Goal: Task Accomplishment & Management: Manage account settings

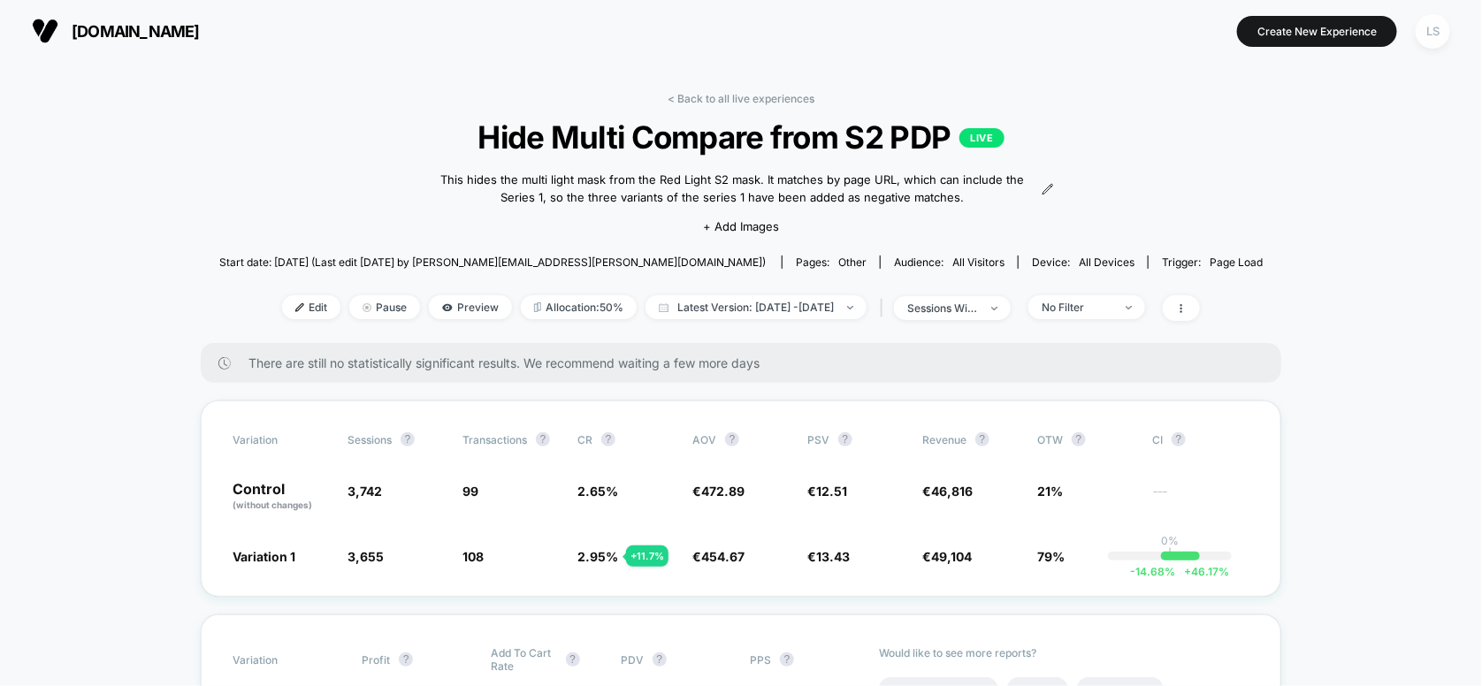
click at [1441, 27] on div "LS" at bounding box center [1433, 31] width 34 height 34
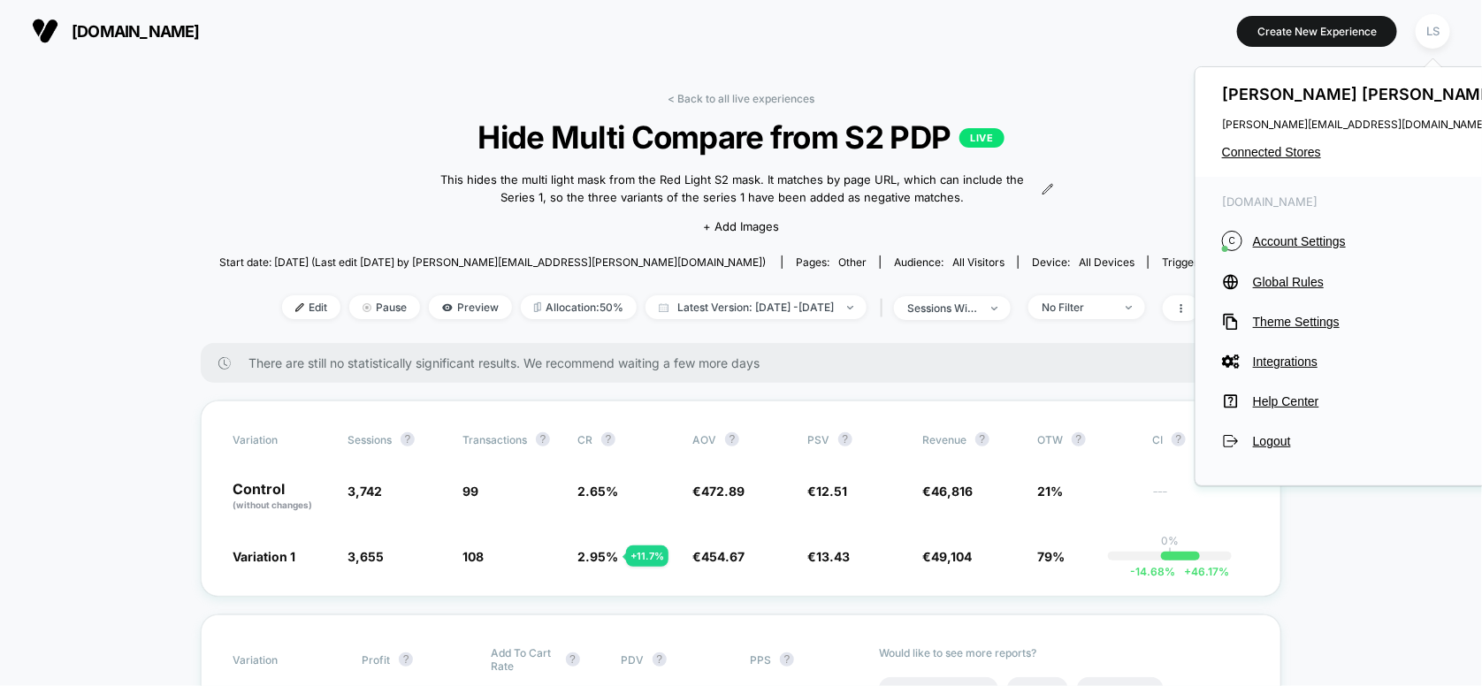
click at [1310, 150] on span "Connected Stores" at bounding box center [1361, 152] width 279 height 14
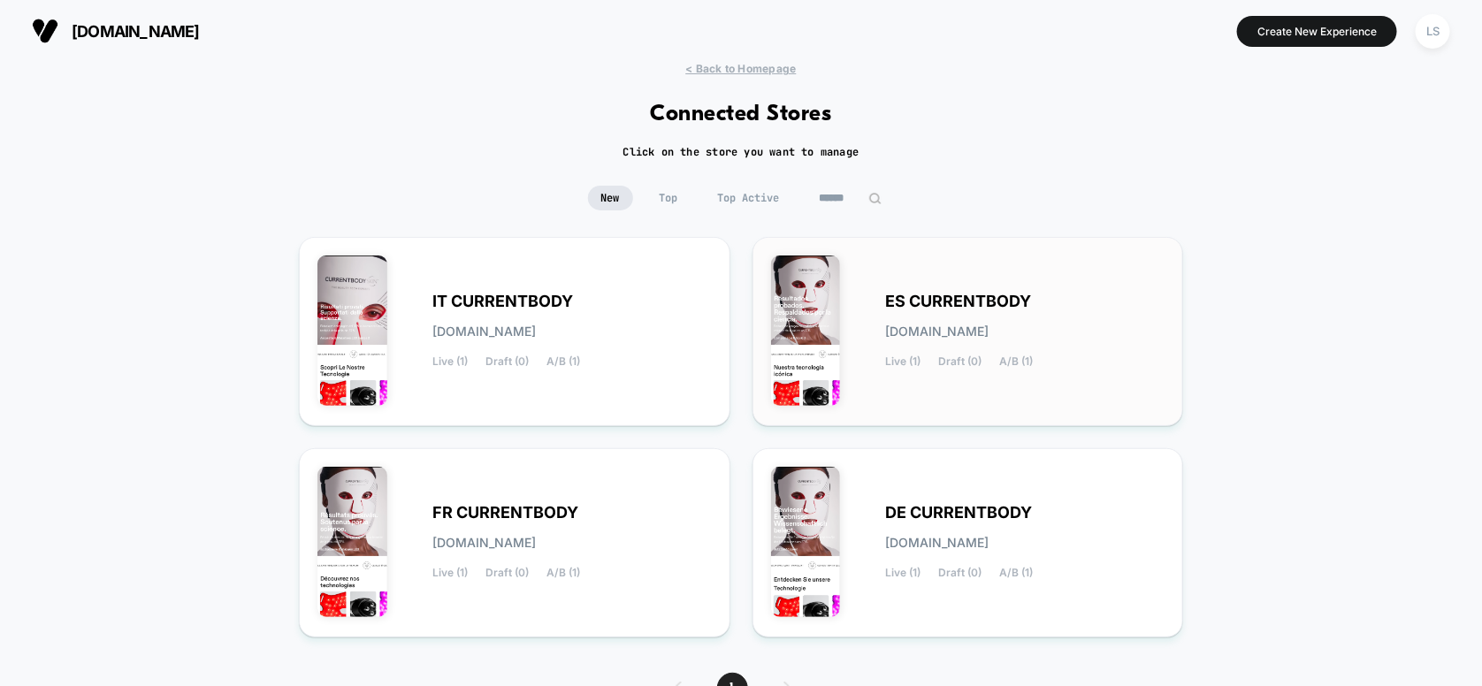
click at [937, 286] on div "ES CURRENTBODY es-currentbody.myshopify.com Live (1) Draft (0) A/B (1)" at bounding box center [968, 332] width 394 height 152
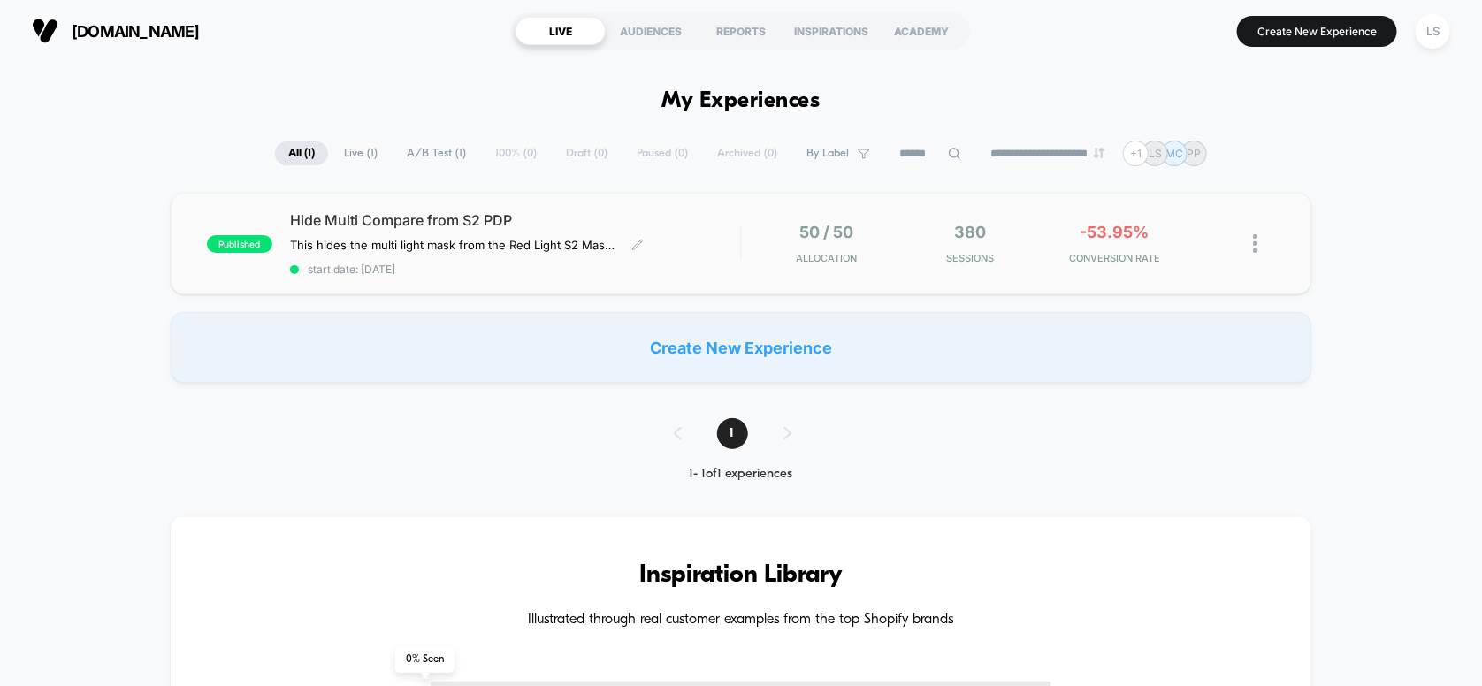
click at [589, 215] on span "Hide Multi Compare from S2 PDP" at bounding box center [515, 220] width 451 height 18
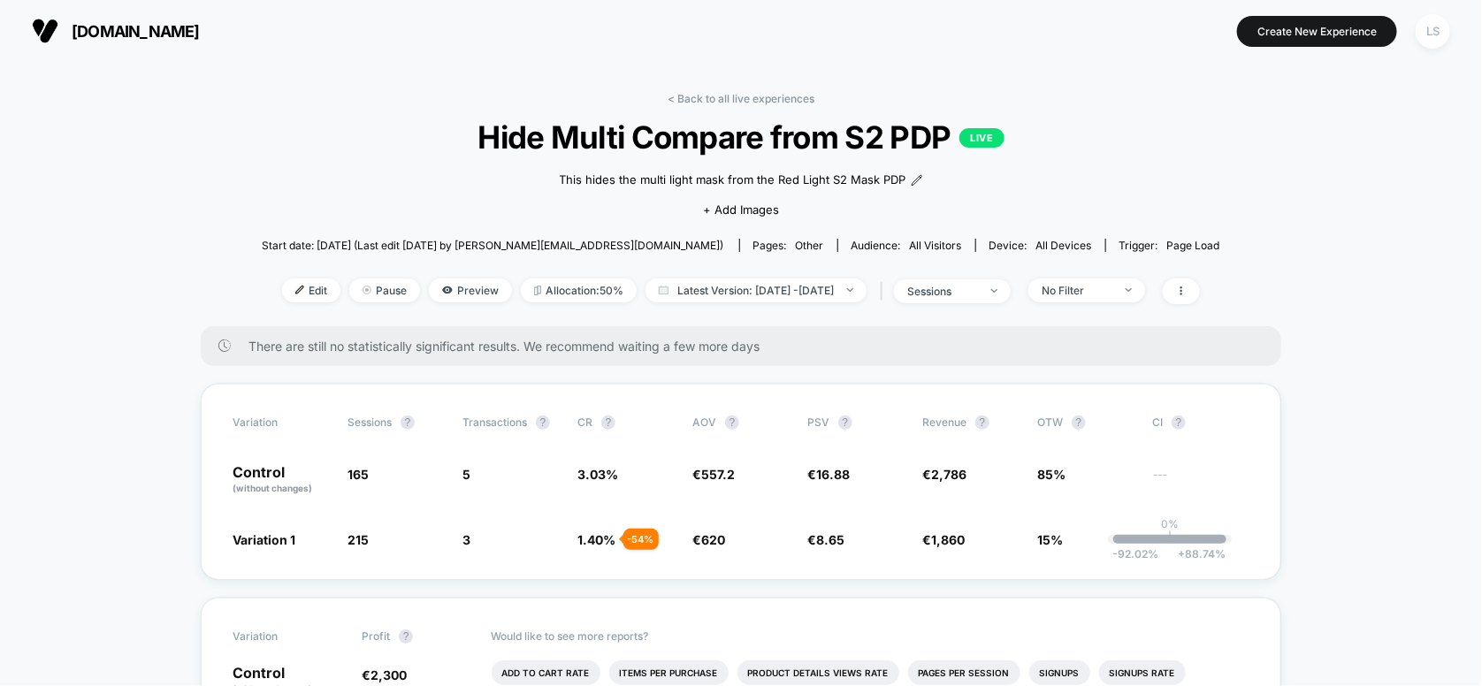
click at [1441, 32] on div "LS" at bounding box center [1433, 31] width 34 height 34
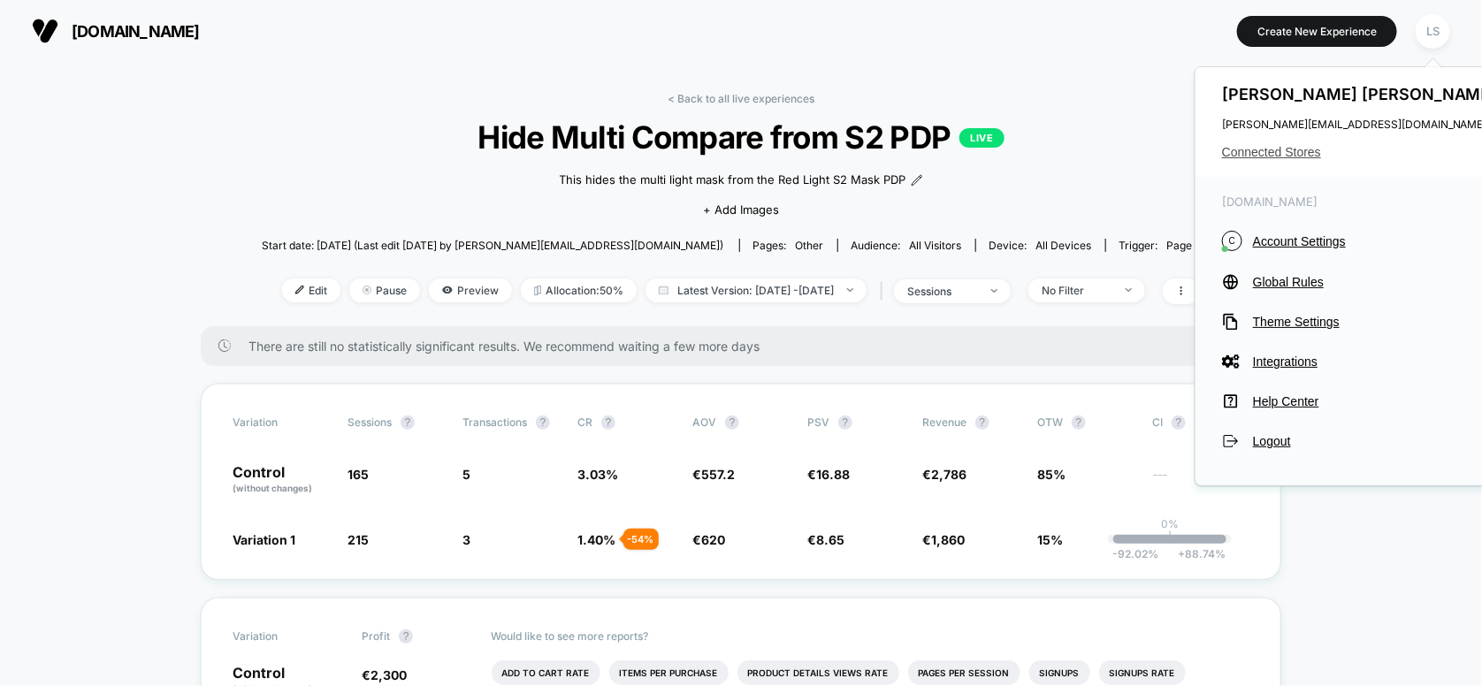
click at [1299, 149] on span "Connected Stores" at bounding box center [1361, 152] width 279 height 14
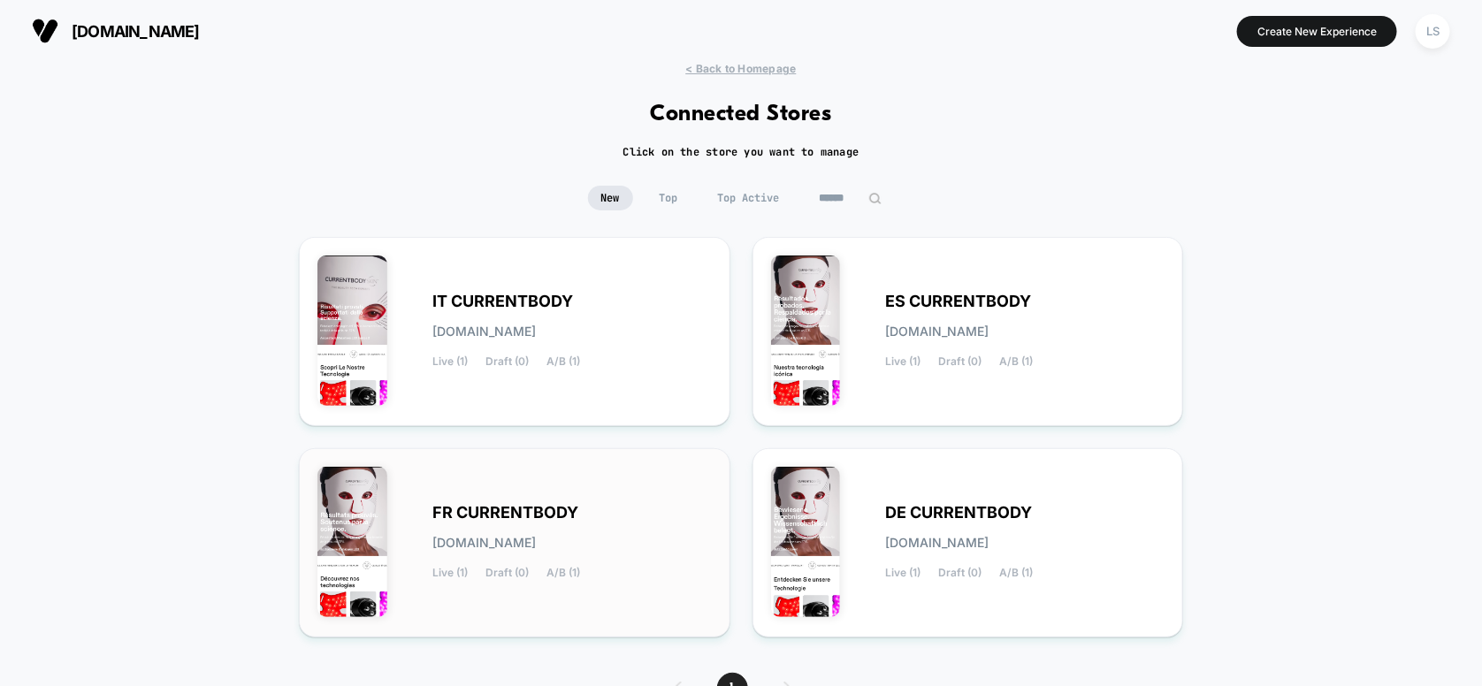
click at [615, 480] on div "FR CURRENTBODY [DOMAIN_NAME] Live (1) Draft (0) A/B (1)" at bounding box center [514, 543] width 394 height 152
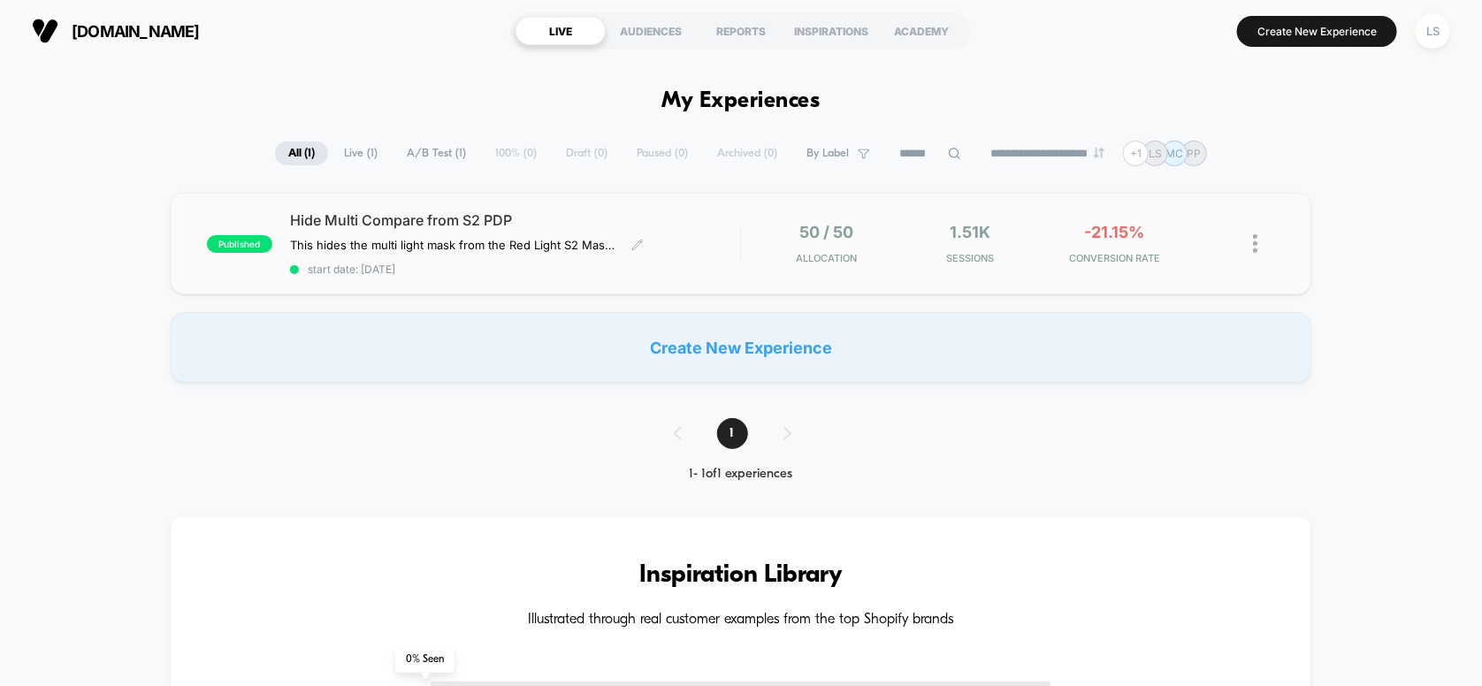
click at [634, 223] on span "Hide Multi Compare from S2 PDP" at bounding box center [515, 220] width 451 height 18
